Goal: Task Accomplishment & Management: Use online tool/utility

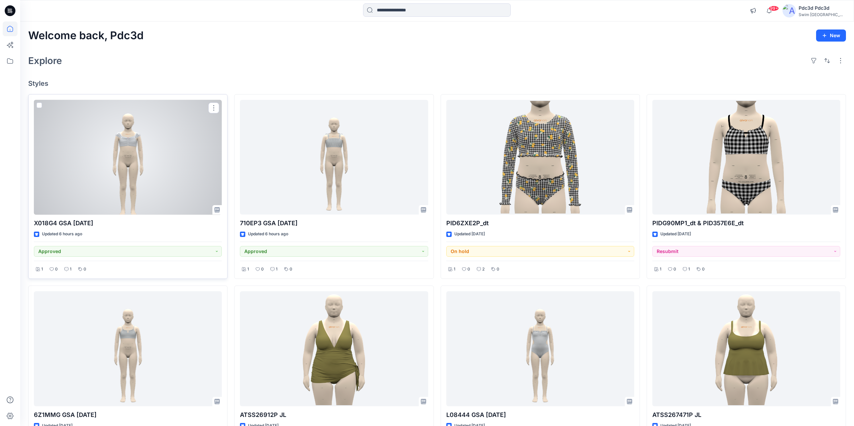
click at [142, 188] on div at bounding box center [128, 157] width 188 height 115
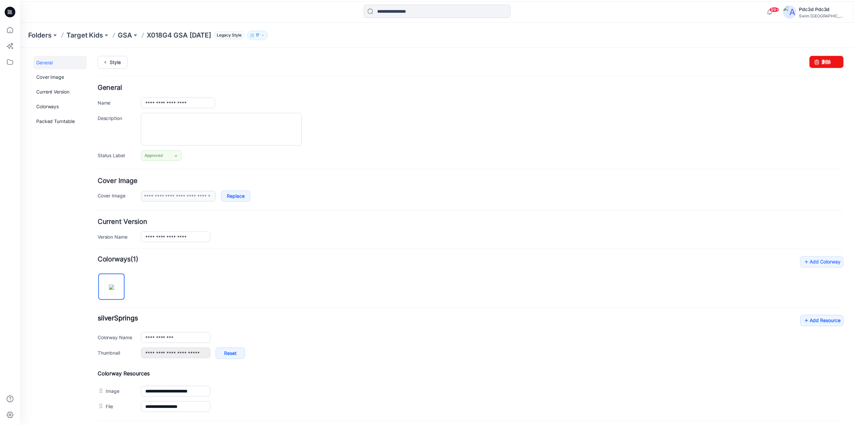
scroll to position [51, 0]
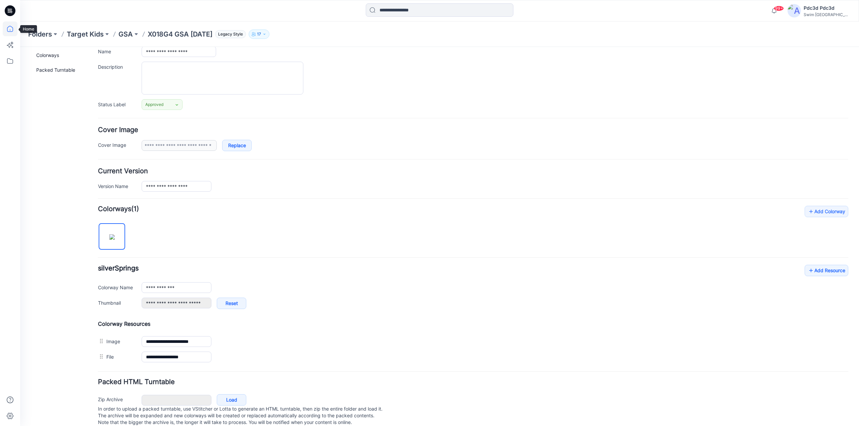
click at [7, 31] on icon at bounding box center [10, 28] width 15 height 15
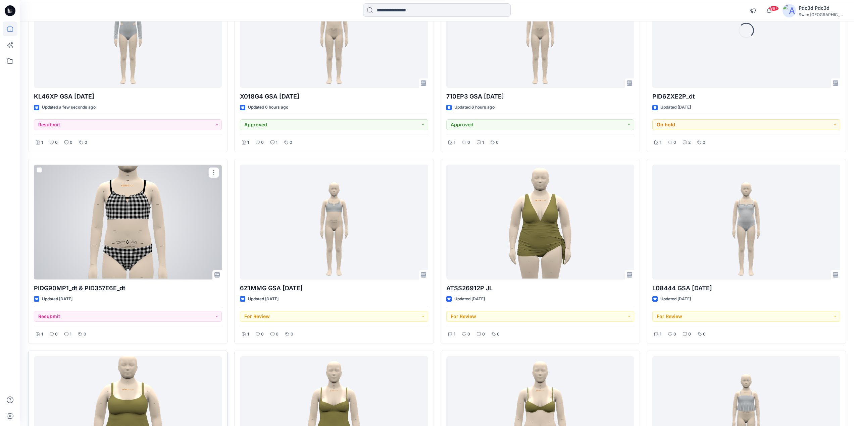
scroll to position [168, 0]
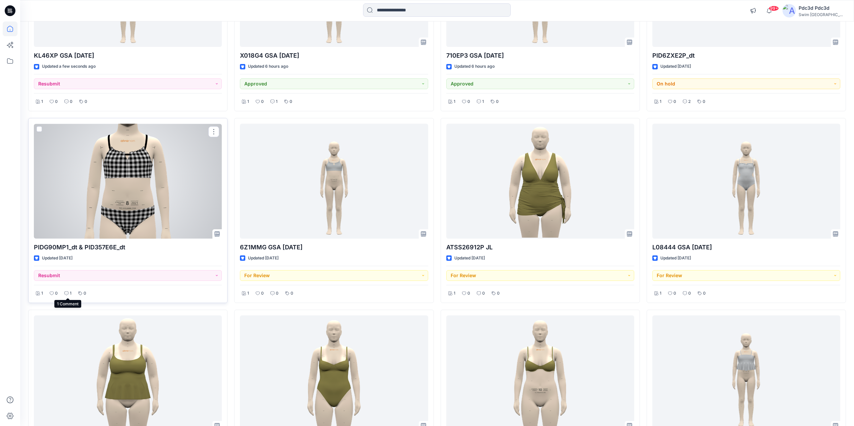
click at [70, 295] on p "1" at bounding box center [71, 293] width 2 height 7
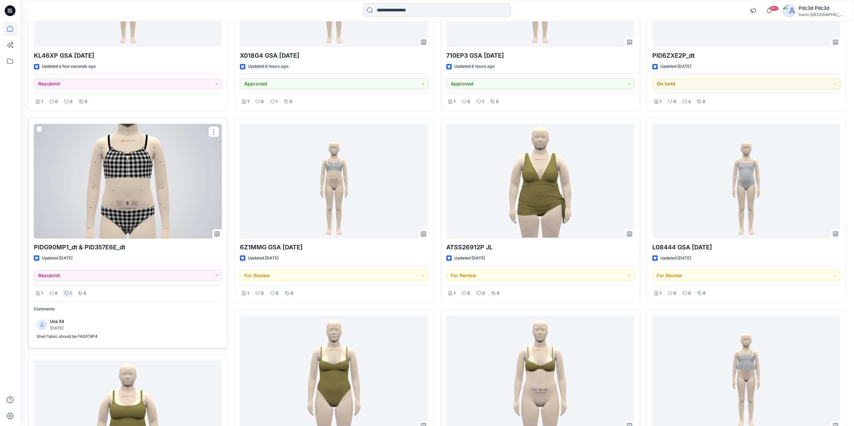
click at [70, 295] on p "1" at bounding box center [71, 293] width 2 height 7
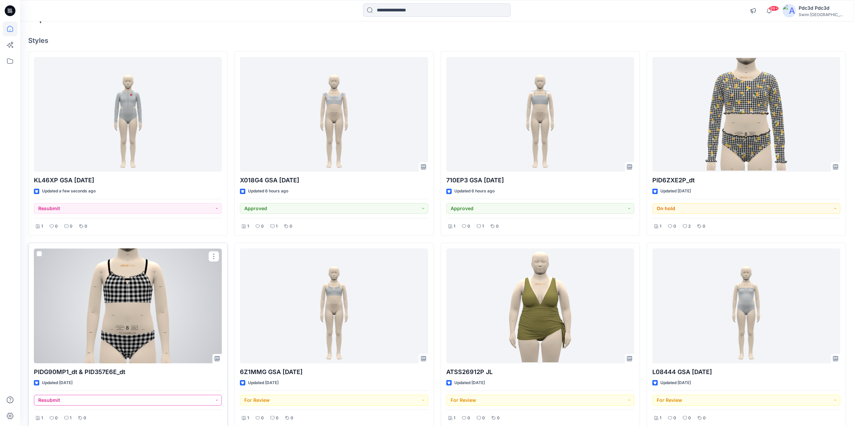
scroll to position [34, 0]
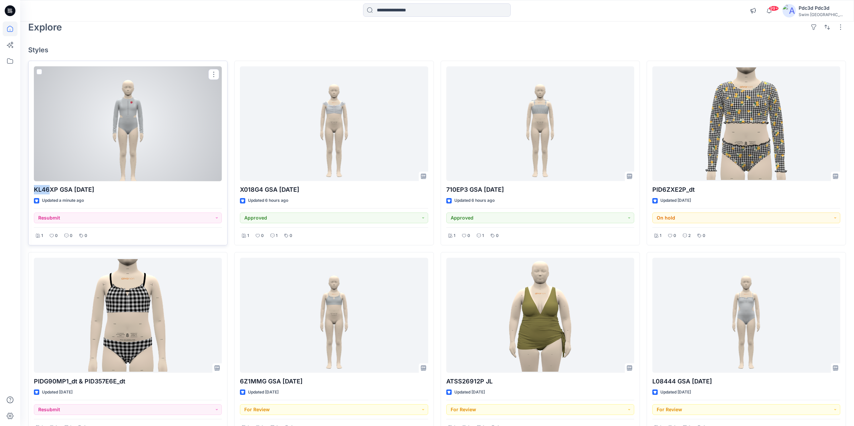
drag, startPoint x: 34, startPoint y: 188, endPoint x: 49, endPoint y: 191, distance: 15.4
click at [49, 191] on p "KL46XP GSA [DATE]" at bounding box center [128, 189] width 188 height 9
copy p "KL46"
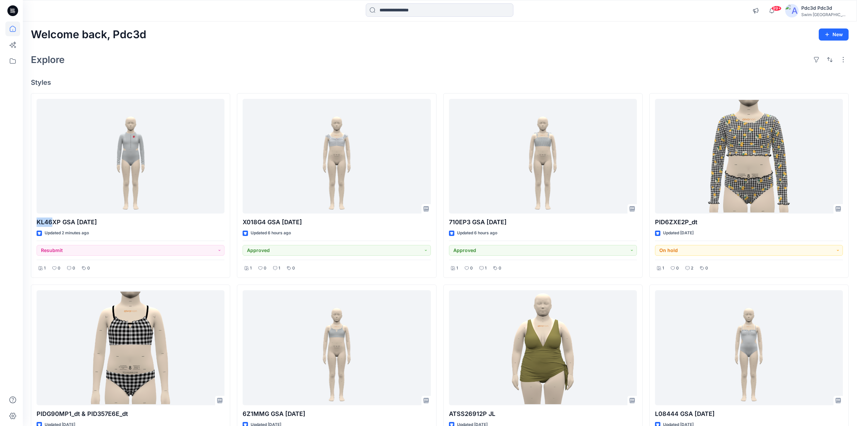
scroll to position [0, 0]
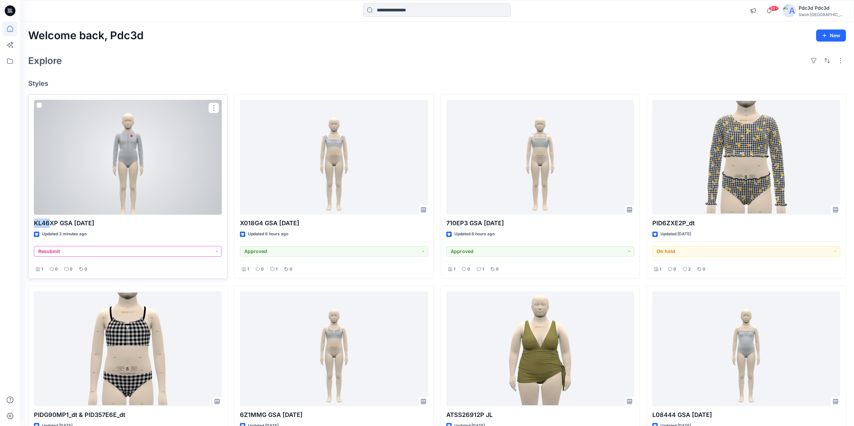
click at [217, 254] on button "Resubmit" at bounding box center [128, 251] width 188 height 11
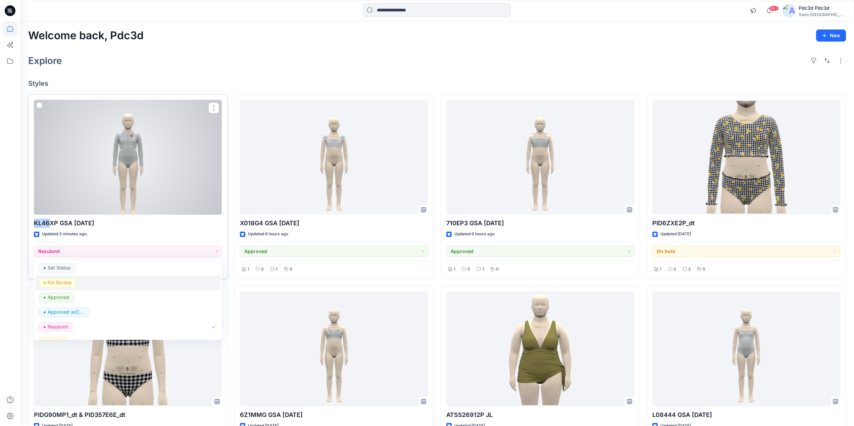
drag, startPoint x: 64, startPoint y: 282, endPoint x: 70, endPoint y: 280, distance: 6.7
click at [64, 282] on p "For Review" at bounding box center [60, 282] width 24 height 9
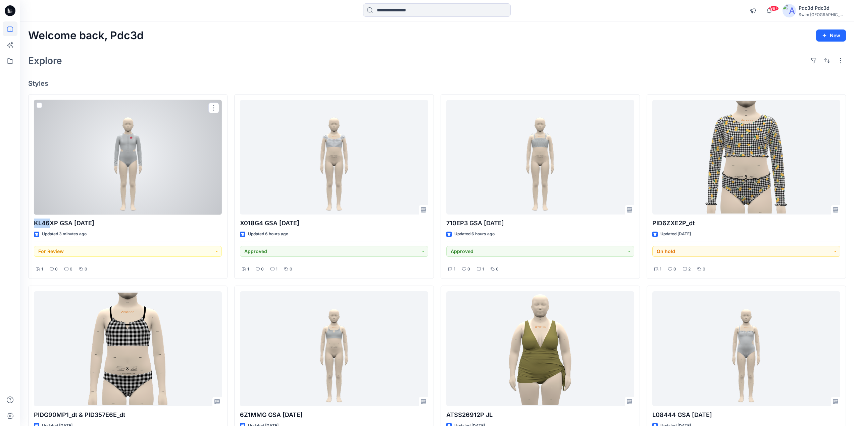
drag, startPoint x: 126, startPoint y: 171, endPoint x: 91, endPoint y: 150, distance: 40.9
click at [90, 150] on div at bounding box center [128, 157] width 188 height 115
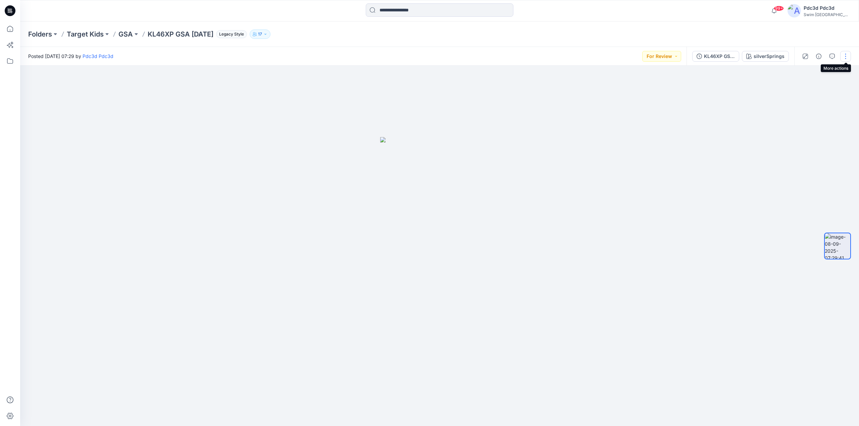
click at [846, 53] on button "button" at bounding box center [845, 56] width 11 height 11
click at [807, 73] on button "Edit" at bounding box center [817, 72] width 62 height 12
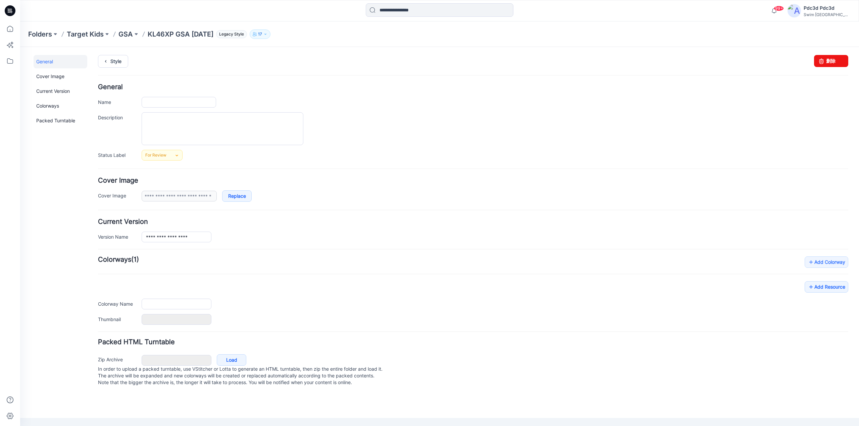
type input "**********"
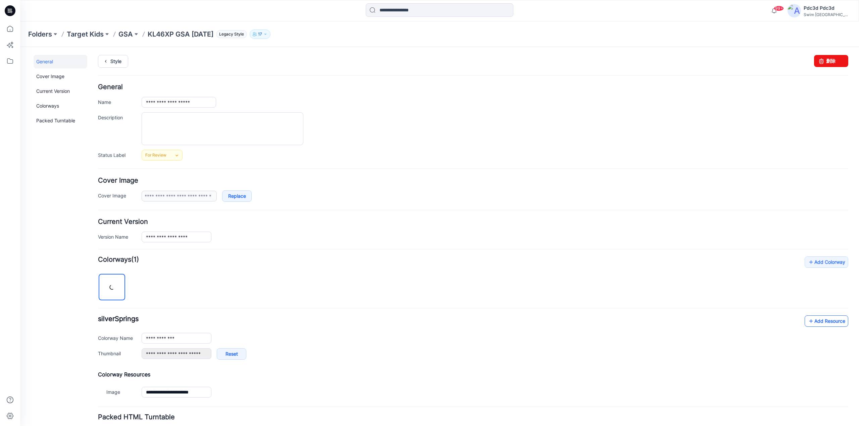
click at [808, 321] on icon at bounding box center [811, 321] width 7 height 11
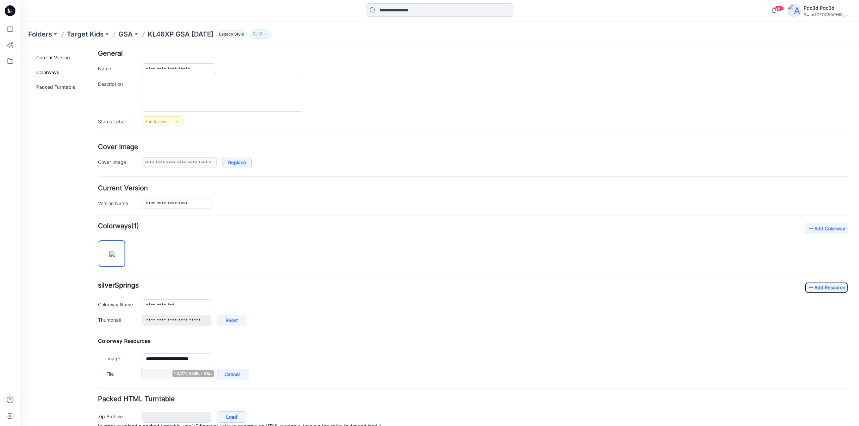
scroll to position [66, 0]
